Goal: Find specific page/section: Find specific page/section

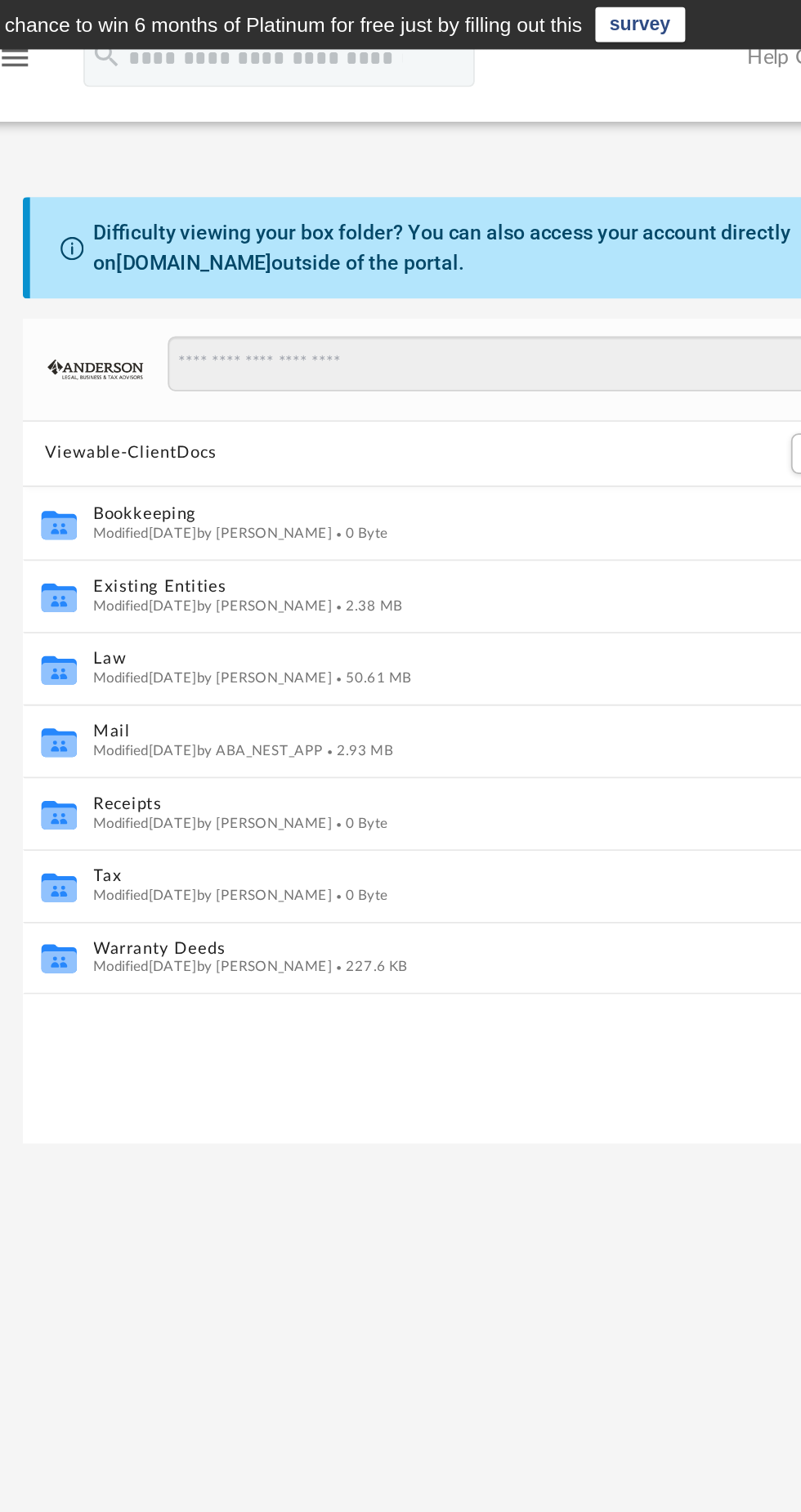
scroll to position [371, 537]
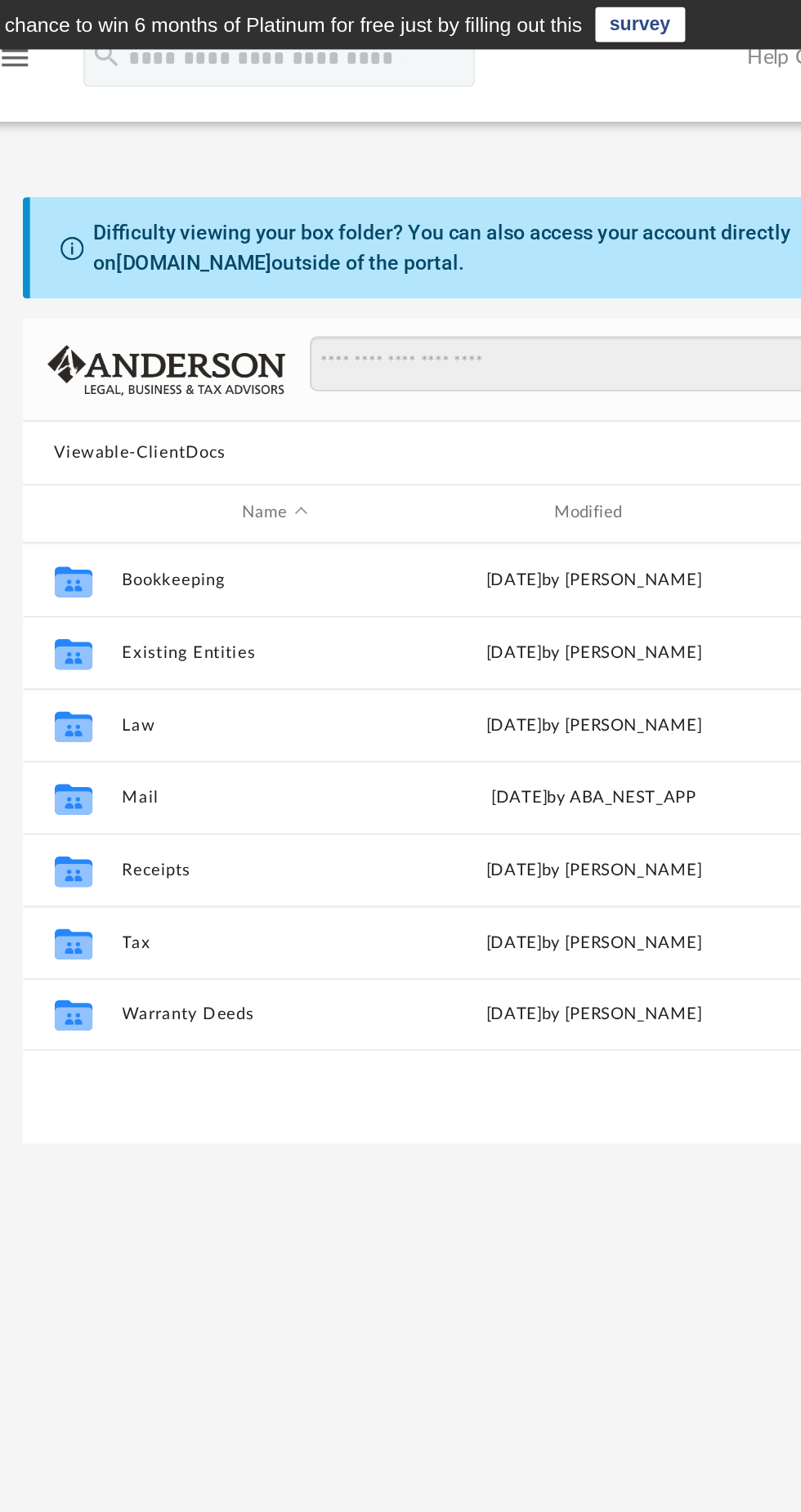
scroll to position [371, 537]
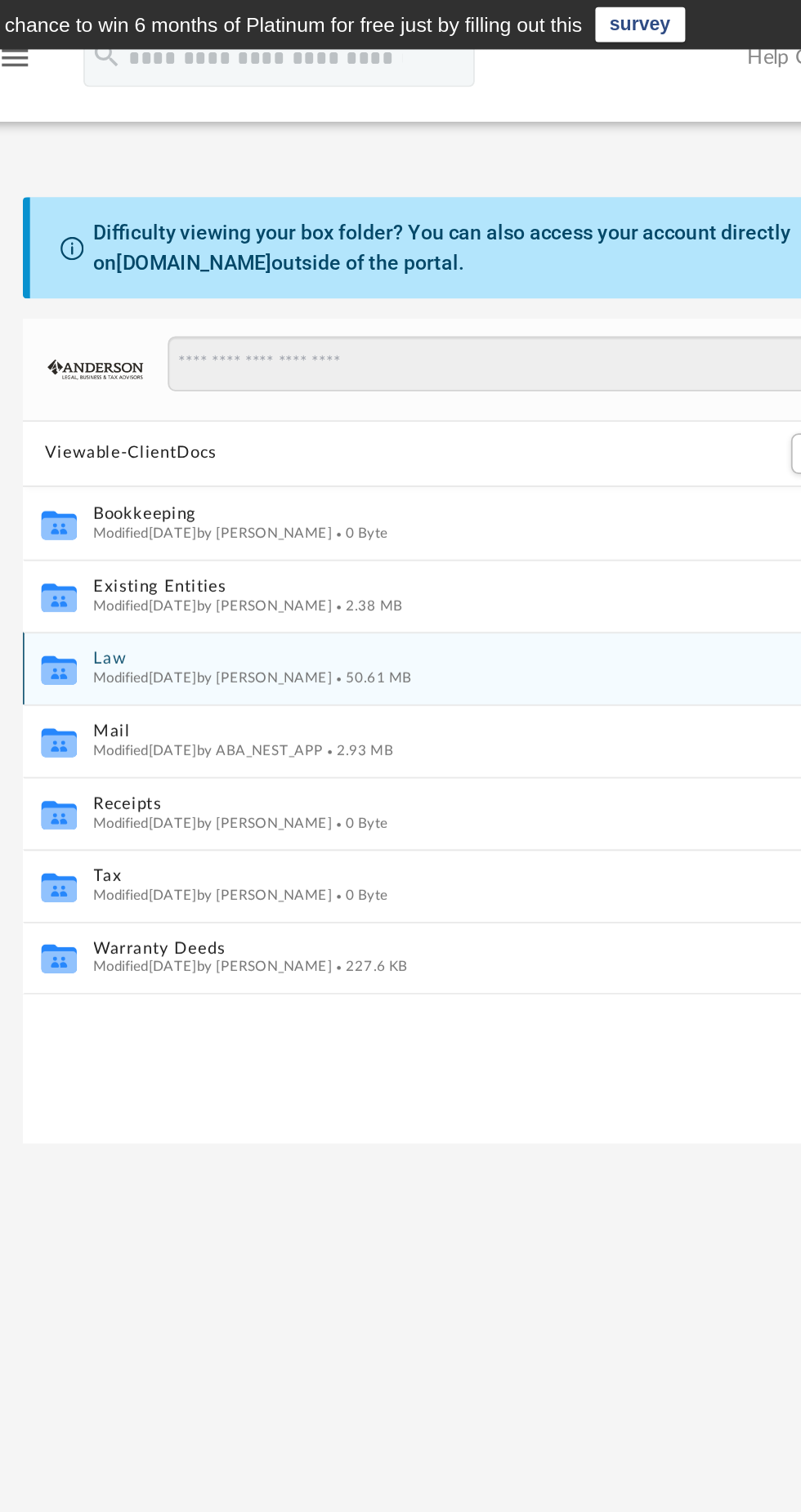
click at [392, 380] on span "Modified [DATE] by [PERSON_NAME]" at bounding box center [341, 381] width 135 height 8
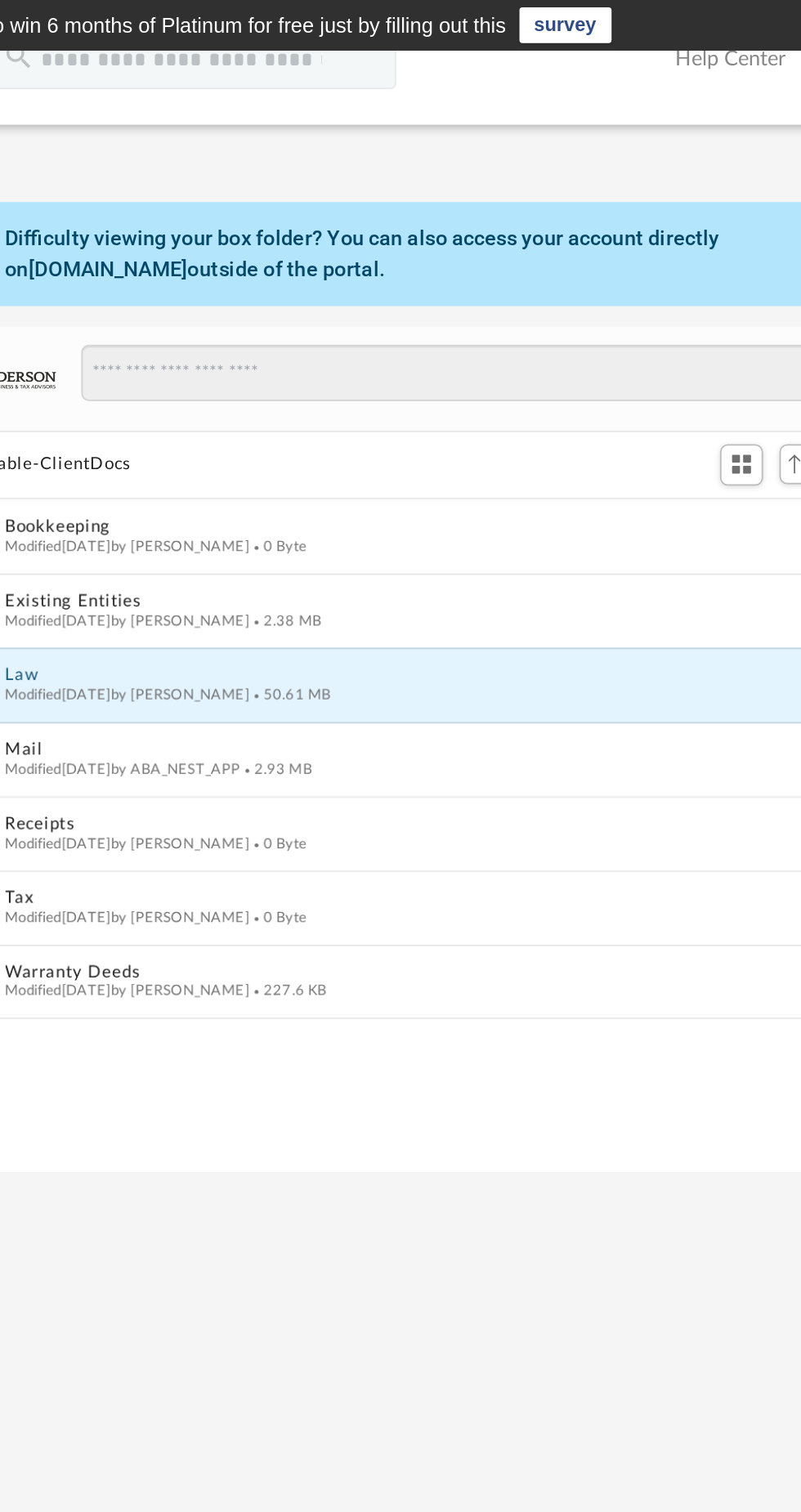
click at [337, 381] on span "Modified [DATE] by [PERSON_NAME]" at bounding box center [341, 381] width 135 height 8
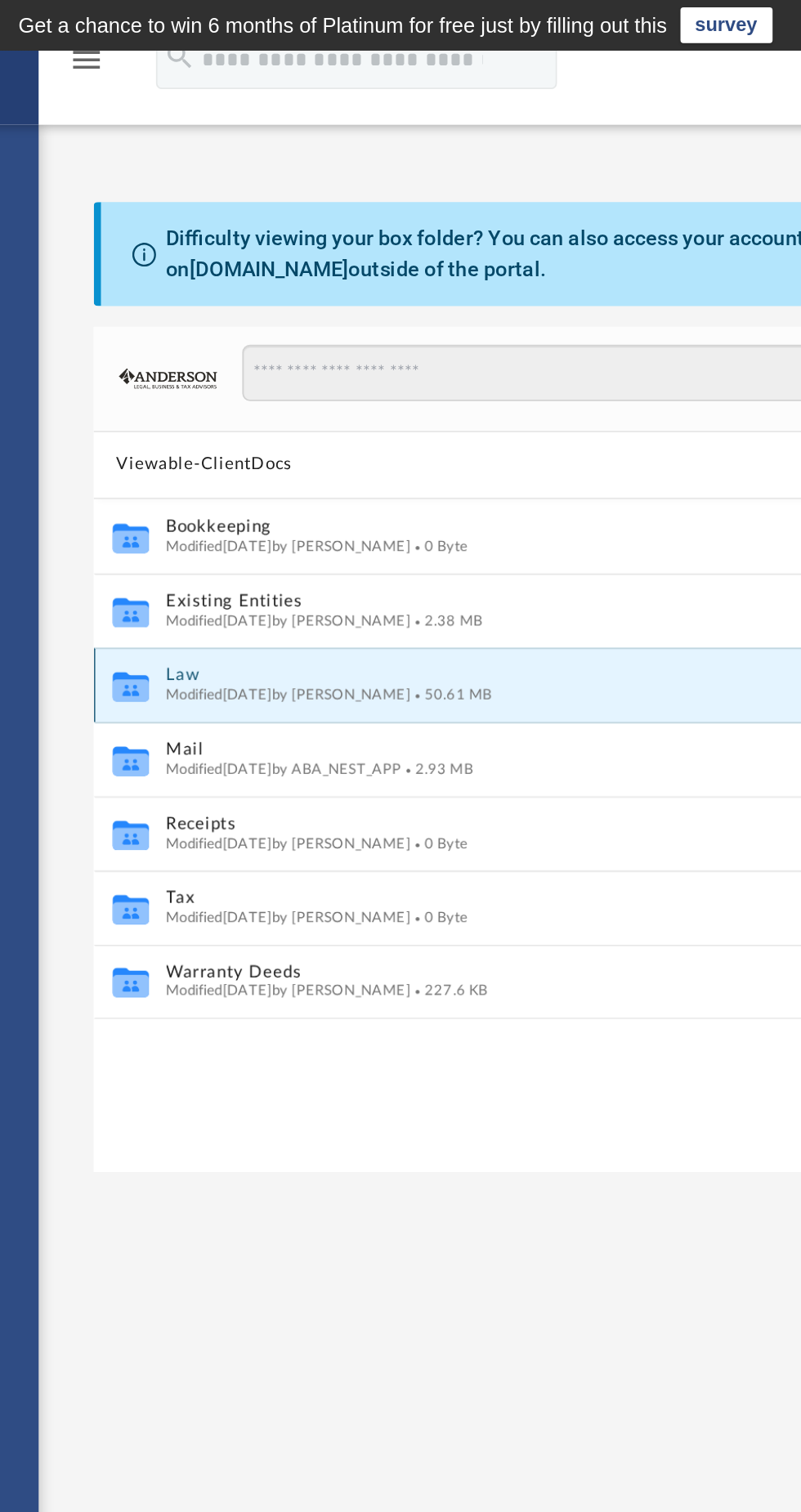
click at [284, 380] on span "Modified [DATE] by [PERSON_NAME]" at bounding box center [341, 381] width 135 height 8
click at [292, 380] on span "Modified [DATE] by [PERSON_NAME]" at bounding box center [341, 381] width 135 height 8
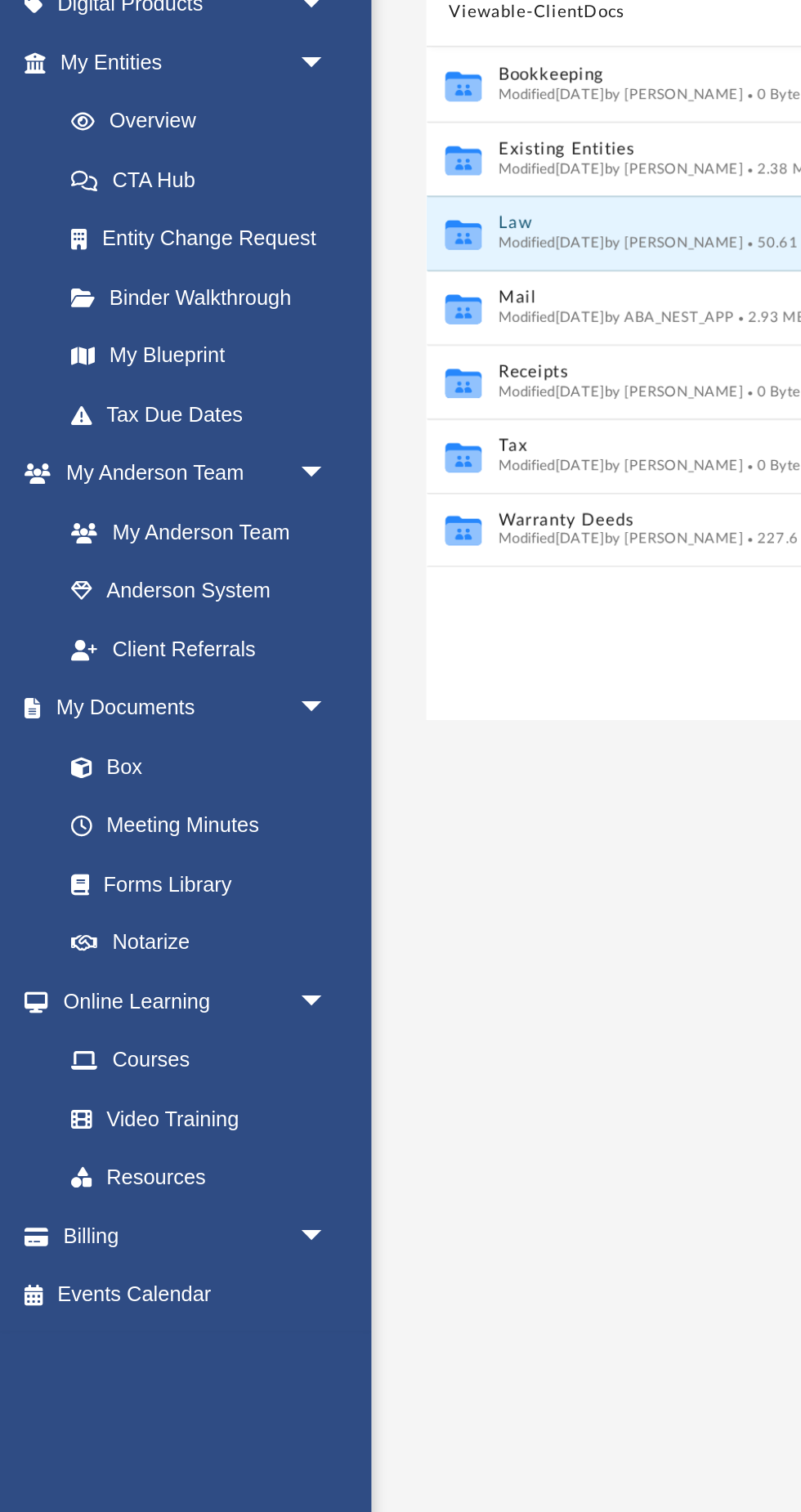
click at [83, 660] on link "Box" at bounding box center [105, 670] width 166 height 33
click at [73, 672] on link "Box" at bounding box center [105, 670] width 166 height 33
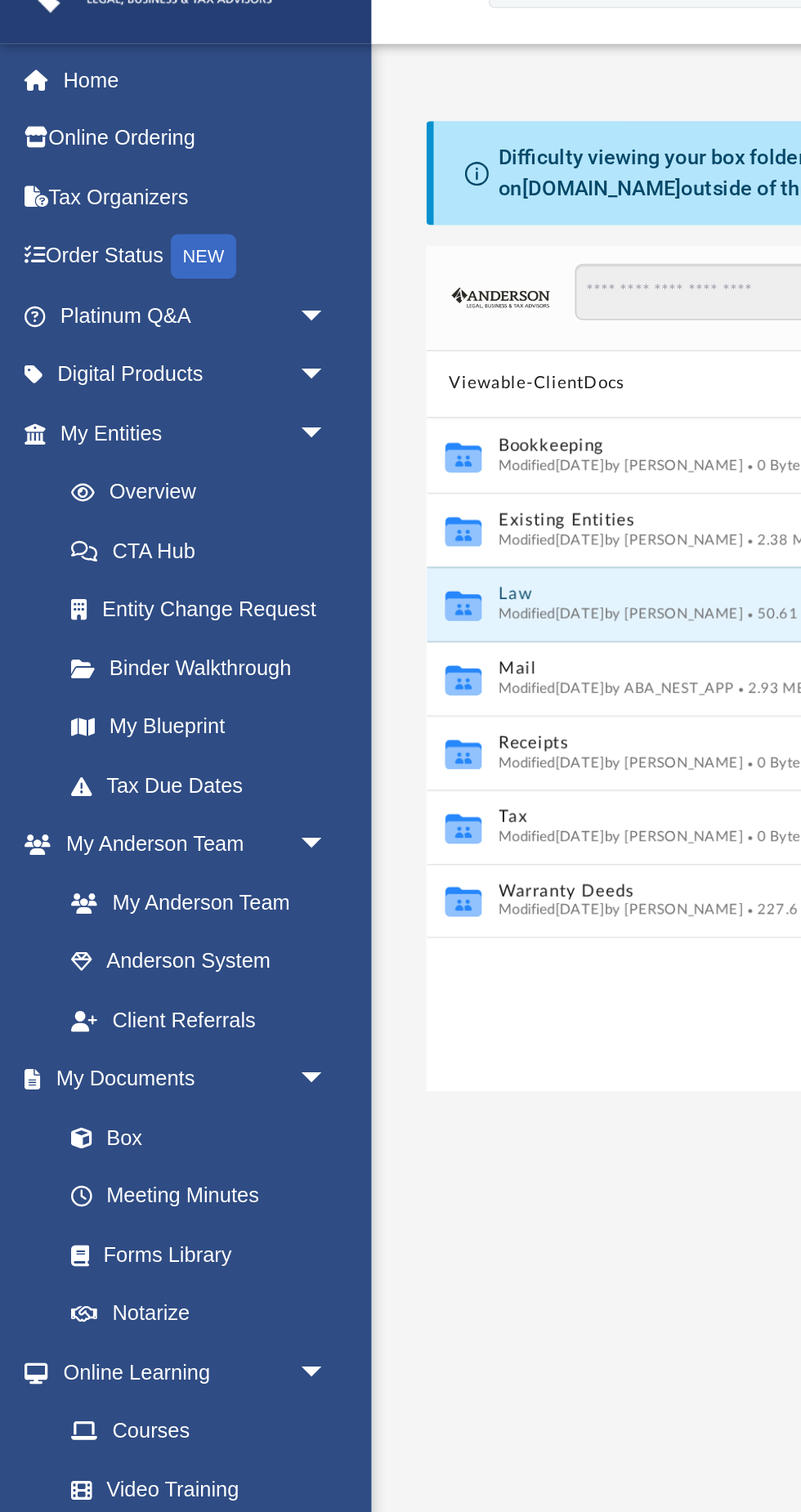
click at [121, 321] on link "Overview" at bounding box center [113, 315] width 181 height 33
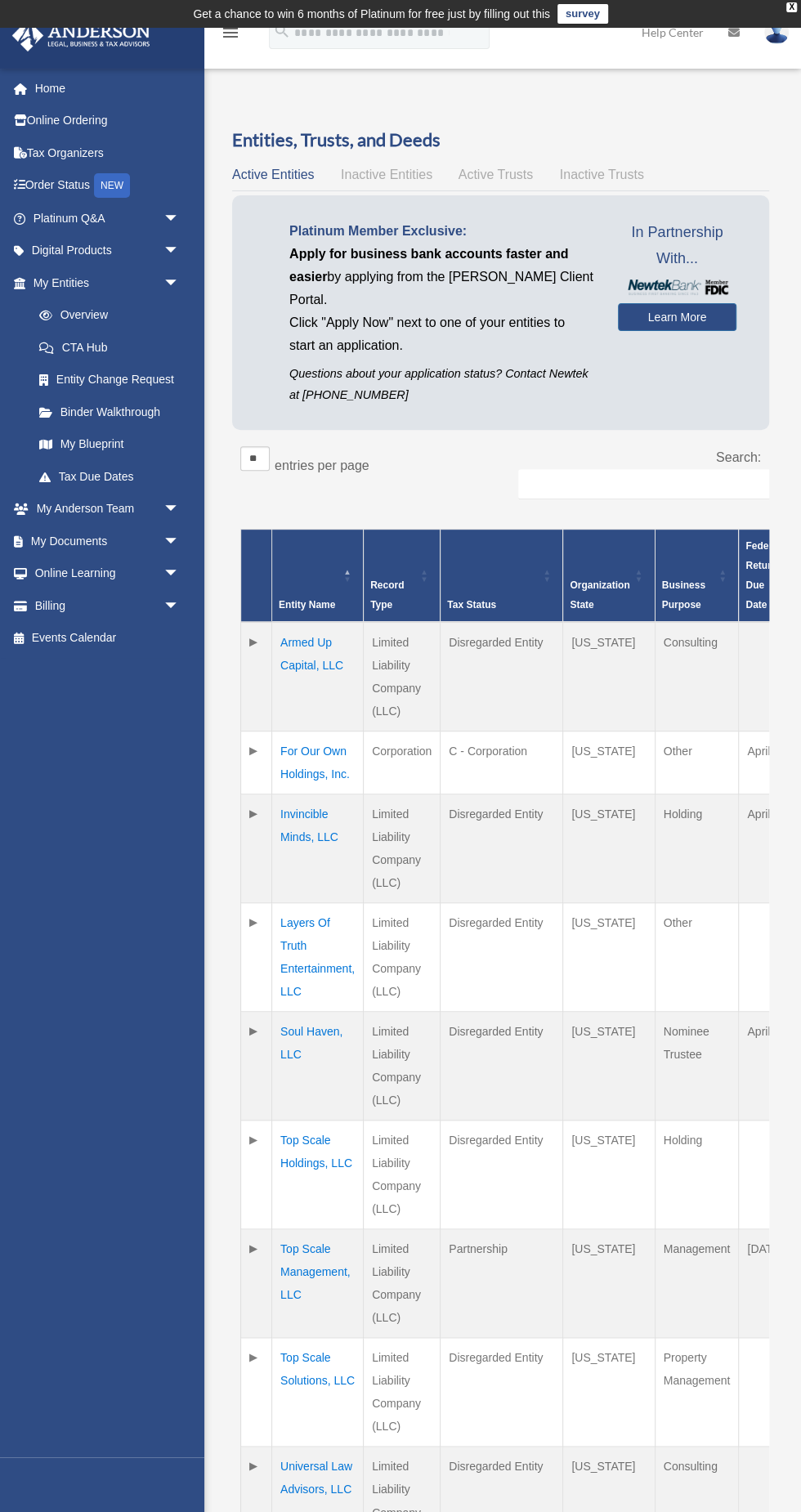
click at [514, 174] on span "Active Trusts" at bounding box center [496, 174] width 75 height 14
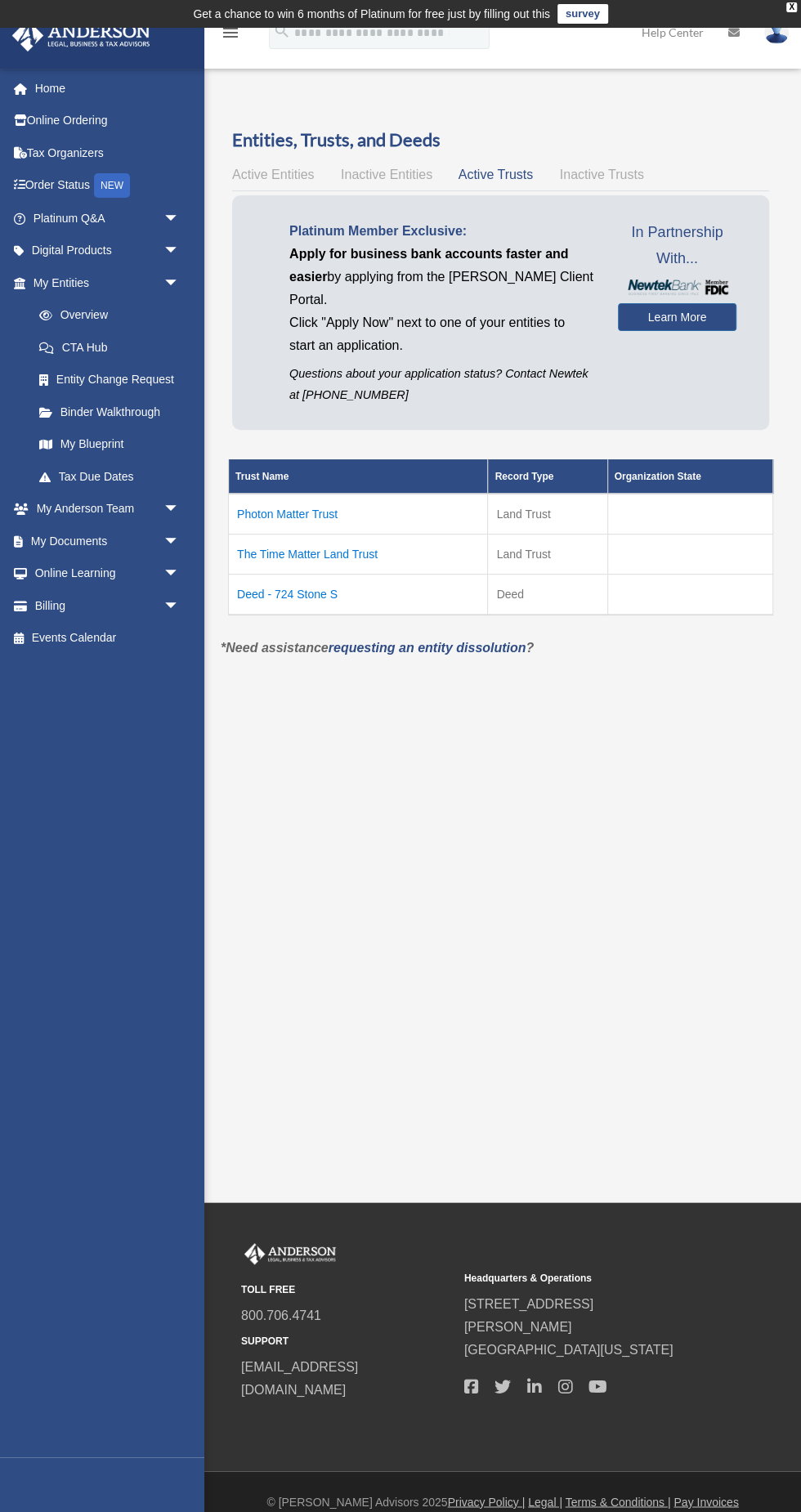
click at [297, 592] on td "Deed - 724 Stone S" at bounding box center [358, 594] width 259 height 41
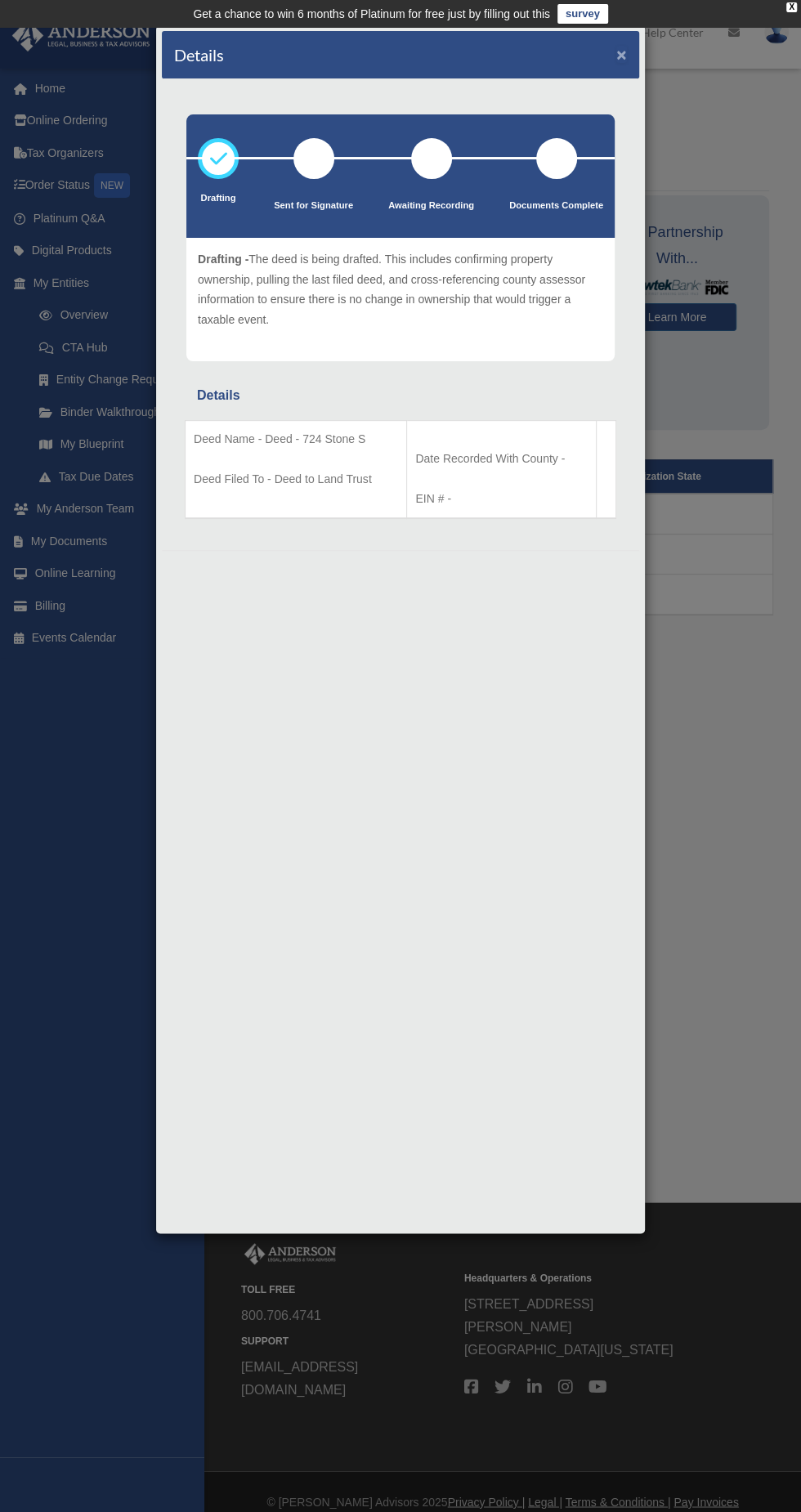
click at [623, 59] on button "×" at bounding box center [621, 54] width 11 height 17
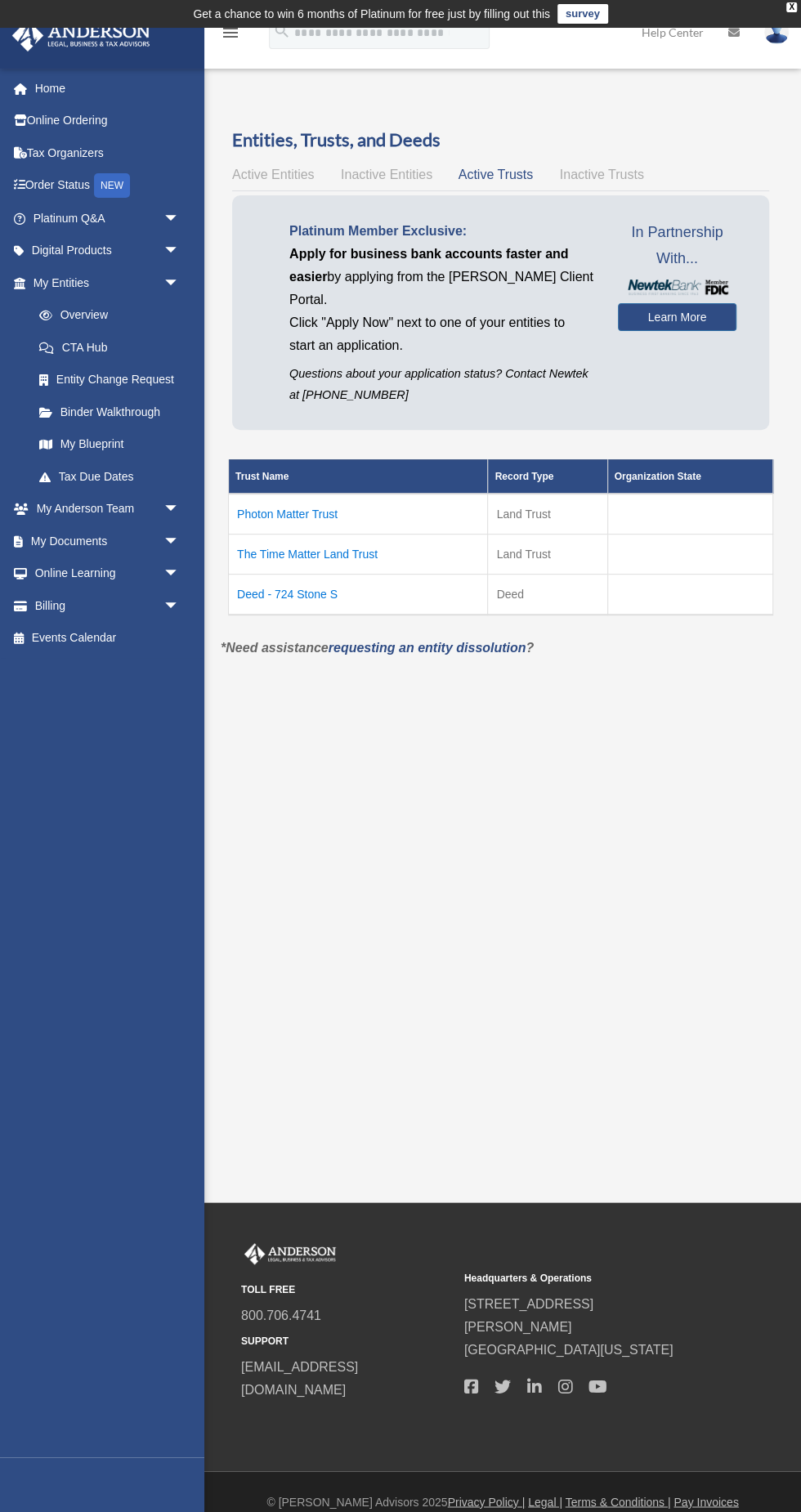
click at [165, 127] on link "Online Ordering" at bounding box center [108, 120] width 193 height 33
click at [142, 128] on link "Online Ordering" at bounding box center [108, 120] width 193 height 33
